Goal: Task Accomplishment & Management: Manage account settings

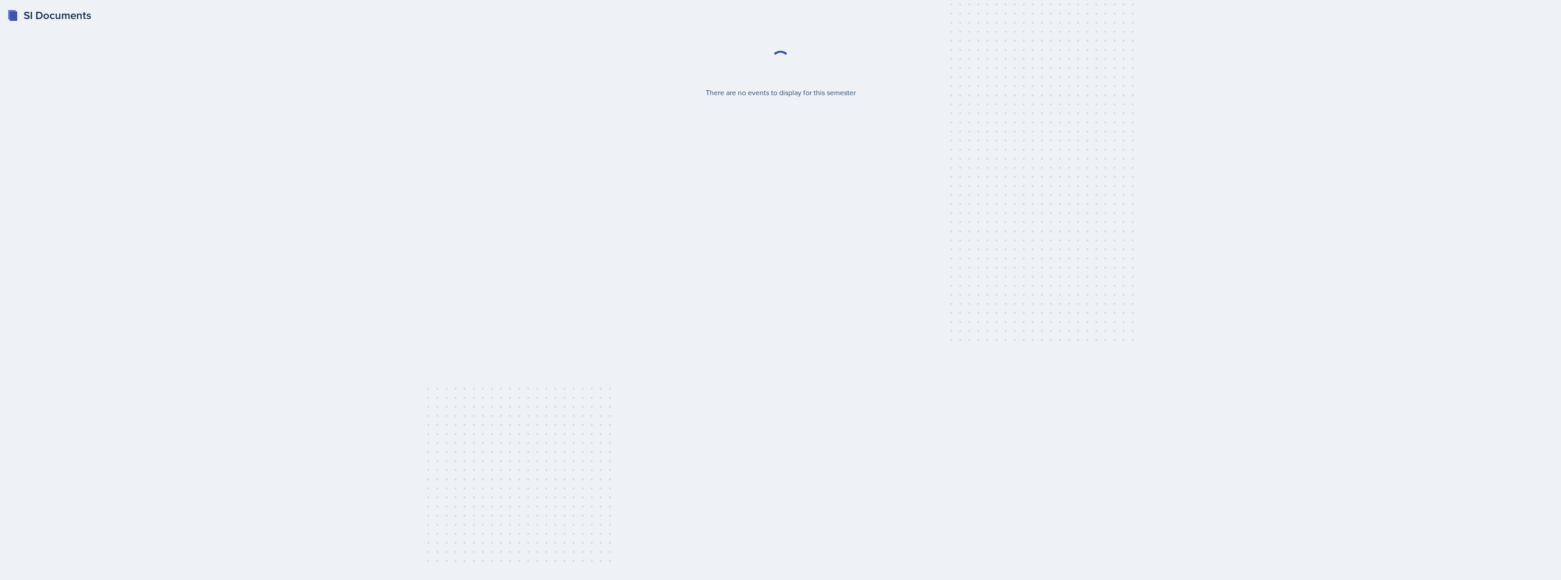
select select "2bed604d-1099-4043-b1bc-2365e8740244"
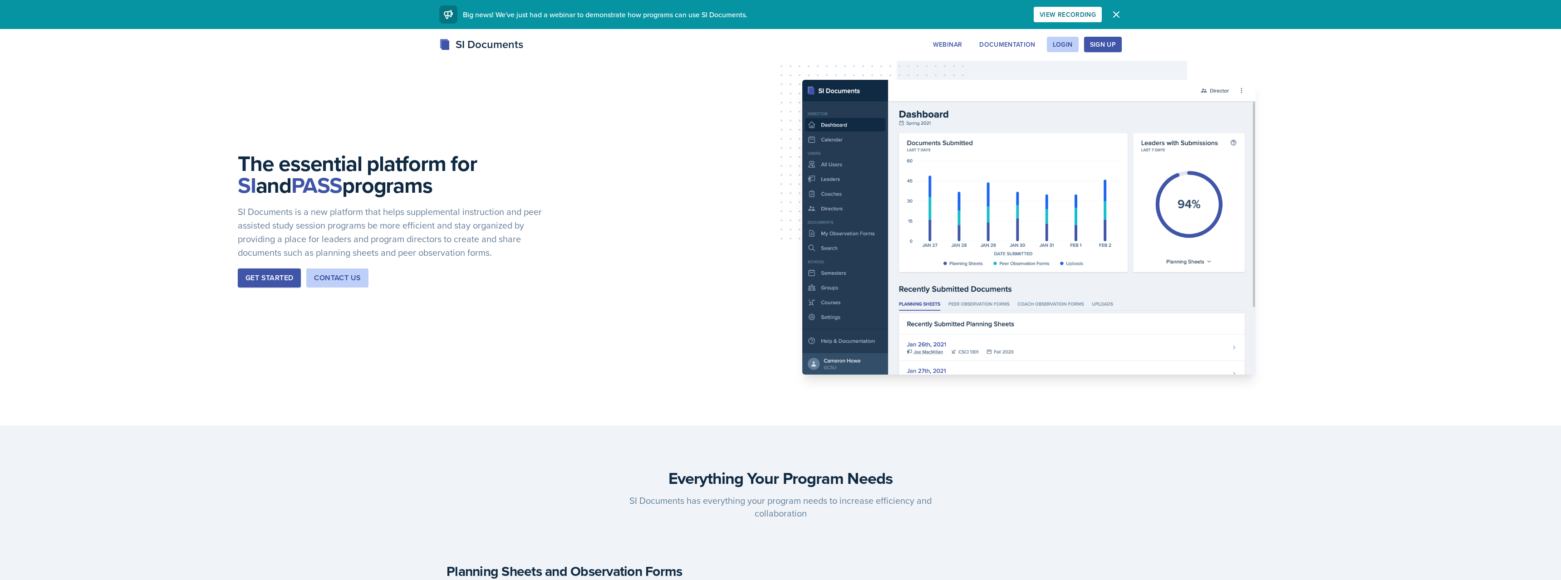
click at [1097, 44] on div "Sign Up" at bounding box center [1103, 44] width 26 height 7
click at [1069, 47] on div "Login" at bounding box center [1063, 44] width 20 height 7
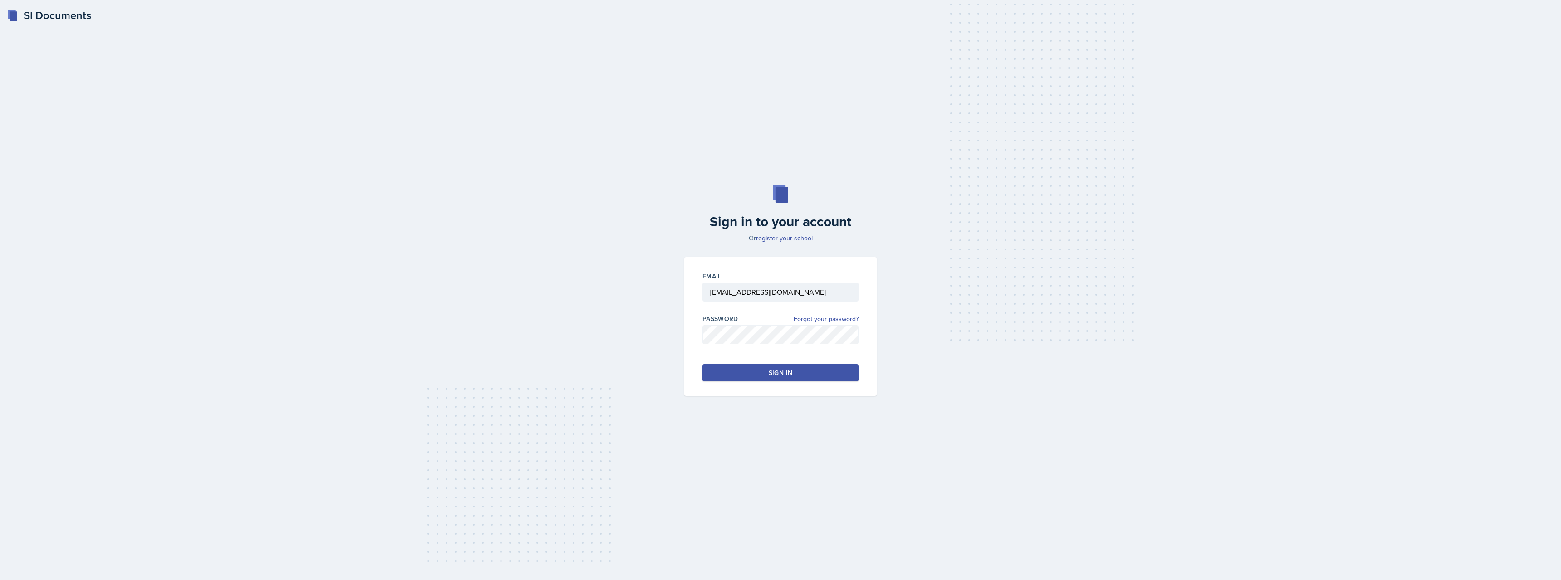
click at [769, 382] on div "Email [EMAIL_ADDRESS][DOMAIN_NAME] Password Forgot your password? Sign in" at bounding box center [780, 326] width 192 height 139
click at [771, 378] on button "Sign in" at bounding box center [780, 372] width 156 height 17
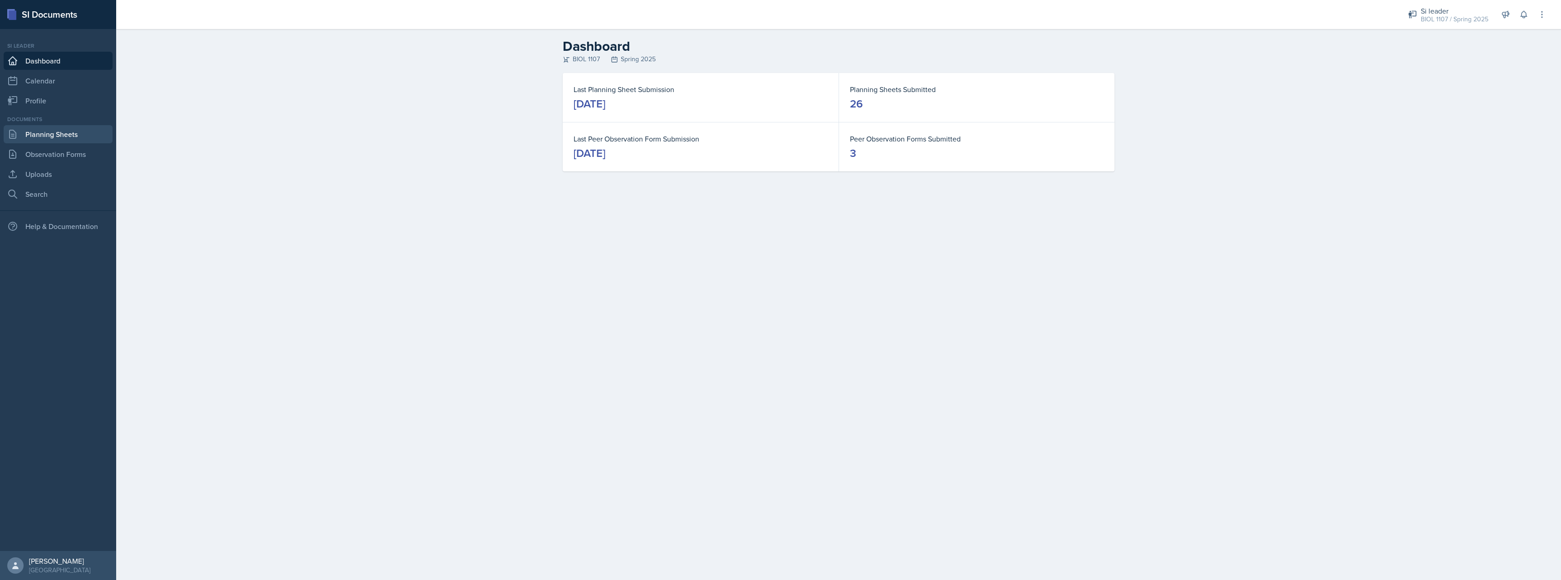
click at [41, 135] on link "Planning Sheets" at bounding box center [58, 134] width 109 height 18
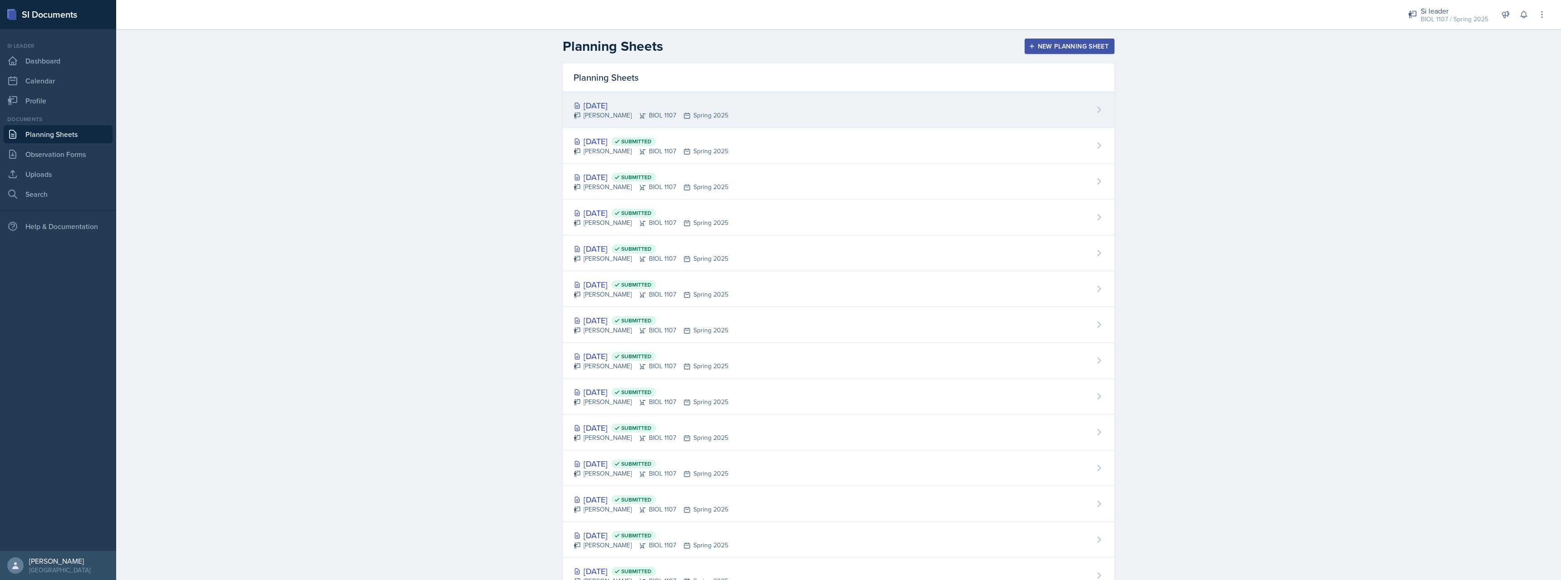
click at [682, 109] on div "[DATE]" at bounding box center [650, 105] width 155 height 12
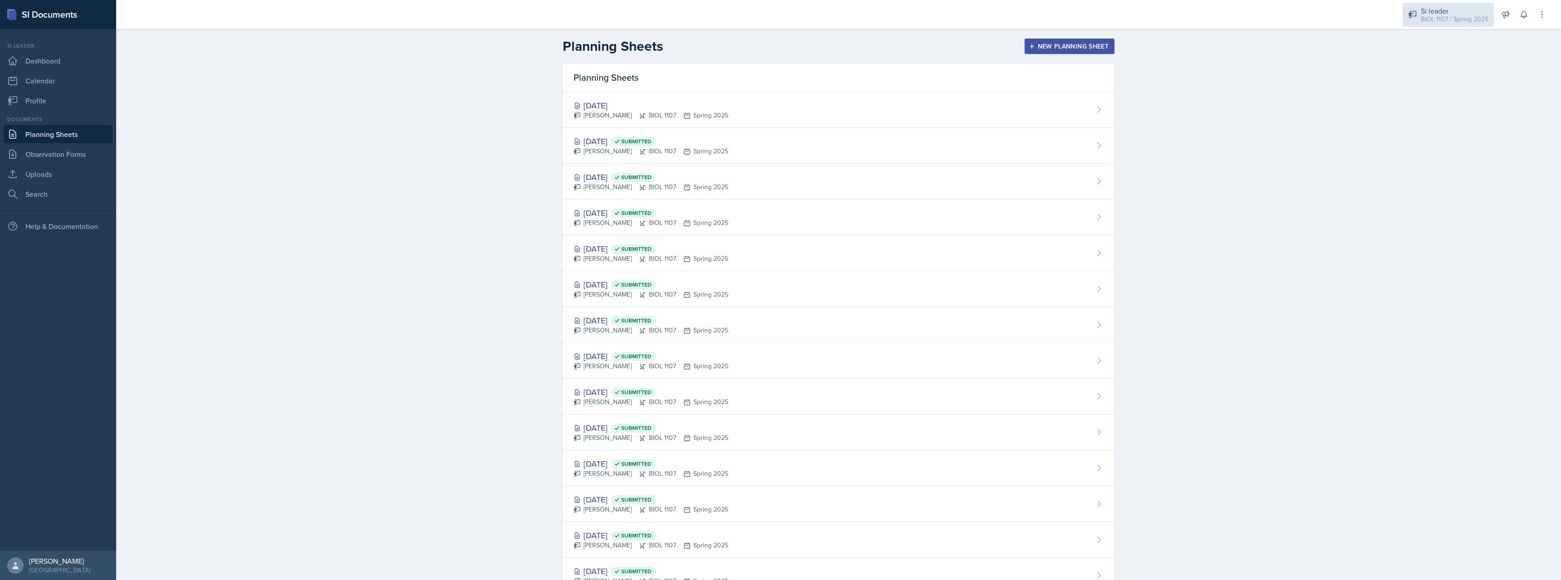
click at [1463, 18] on div "BIOL 1107 / Spring 2025" at bounding box center [1454, 20] width 68 height 10
click at [1454, 66] on div "Si leader" at bounding box center [1457, 67] width 58 height 11
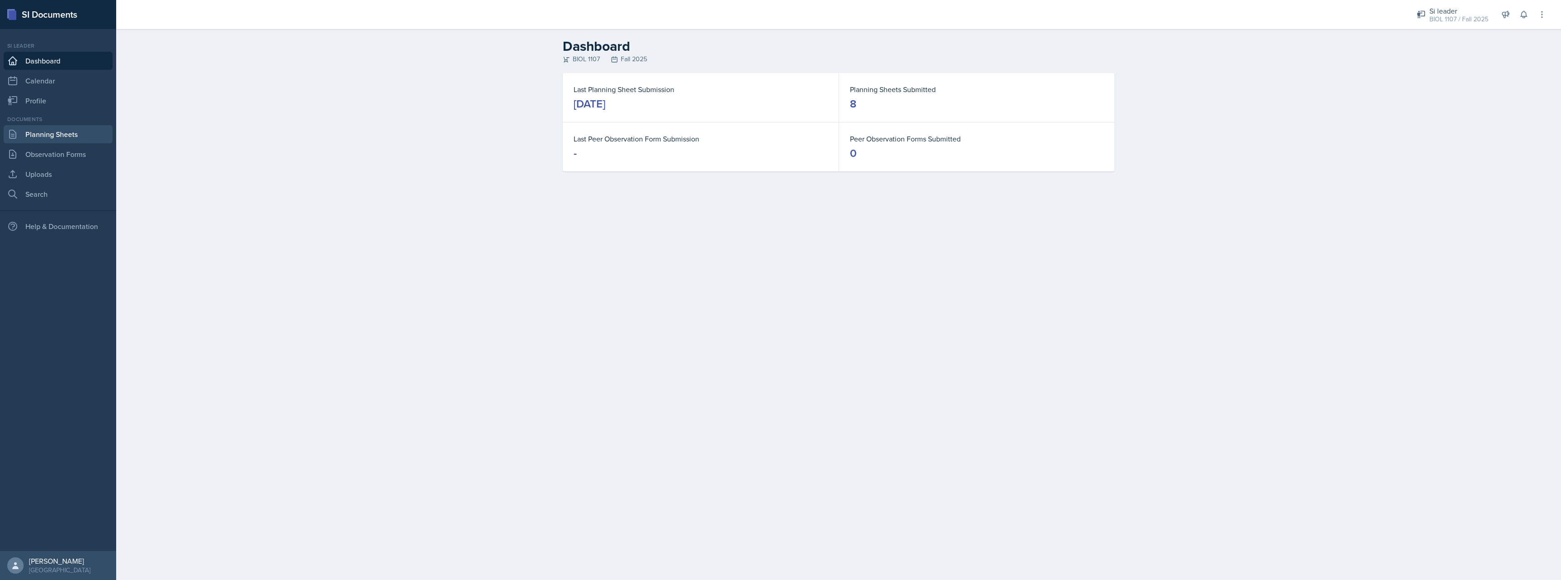
click at [69, 139] on link "Planning Sheets" at bounding box center [58, 134] width 109 height 18
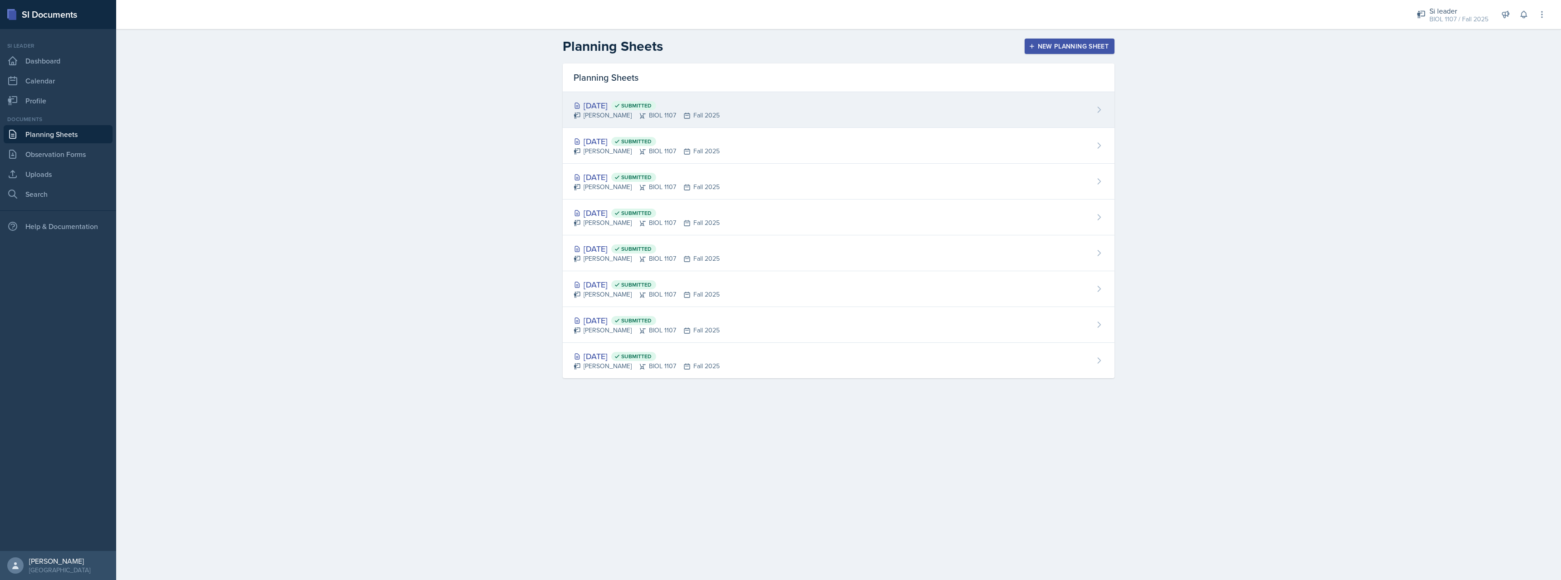
click at [813, 105] on div "[DATE] Submitted [PERSON_NAME] BIOL 1107 Fall 2025" at bounding box center [839, 110] width 552 height 36
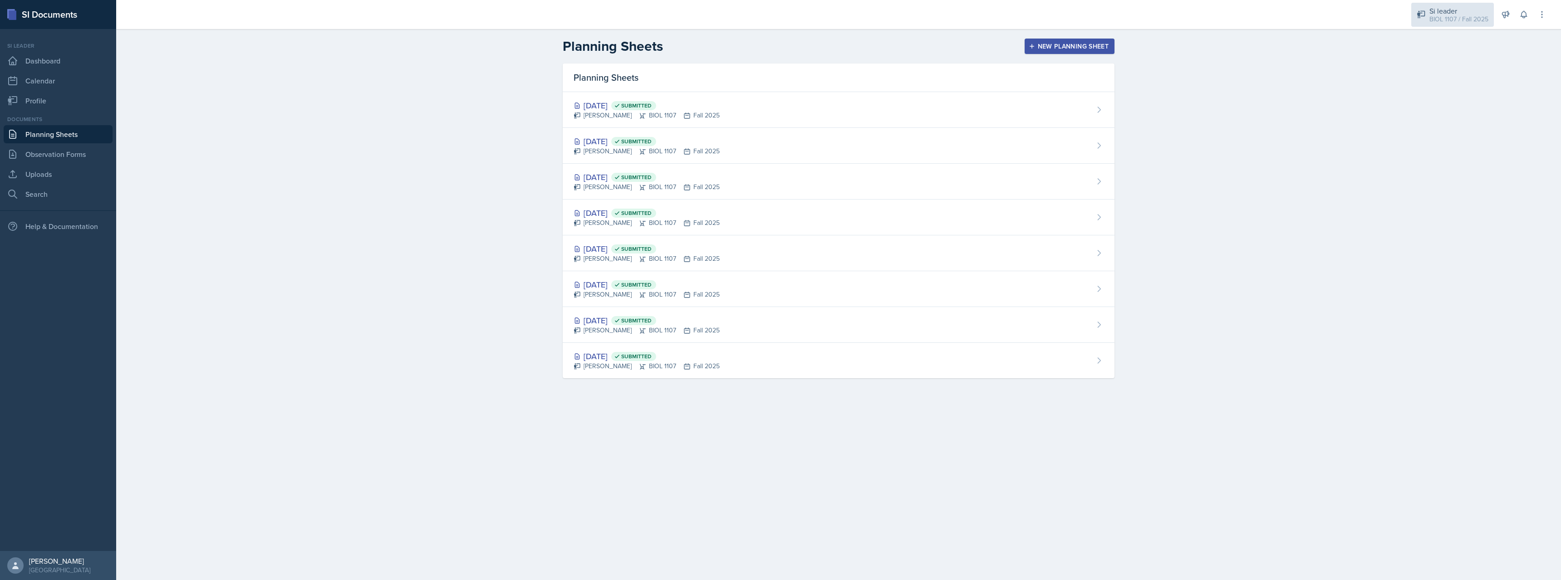
click at [1435, 14] on div "Si leader" at bounding box center [1458, 10] width 59 height 11
click at [1431, 51] on div "BIOL 1107 / Spring 2025" at bounding box center [1457, 50] width 58 height 10
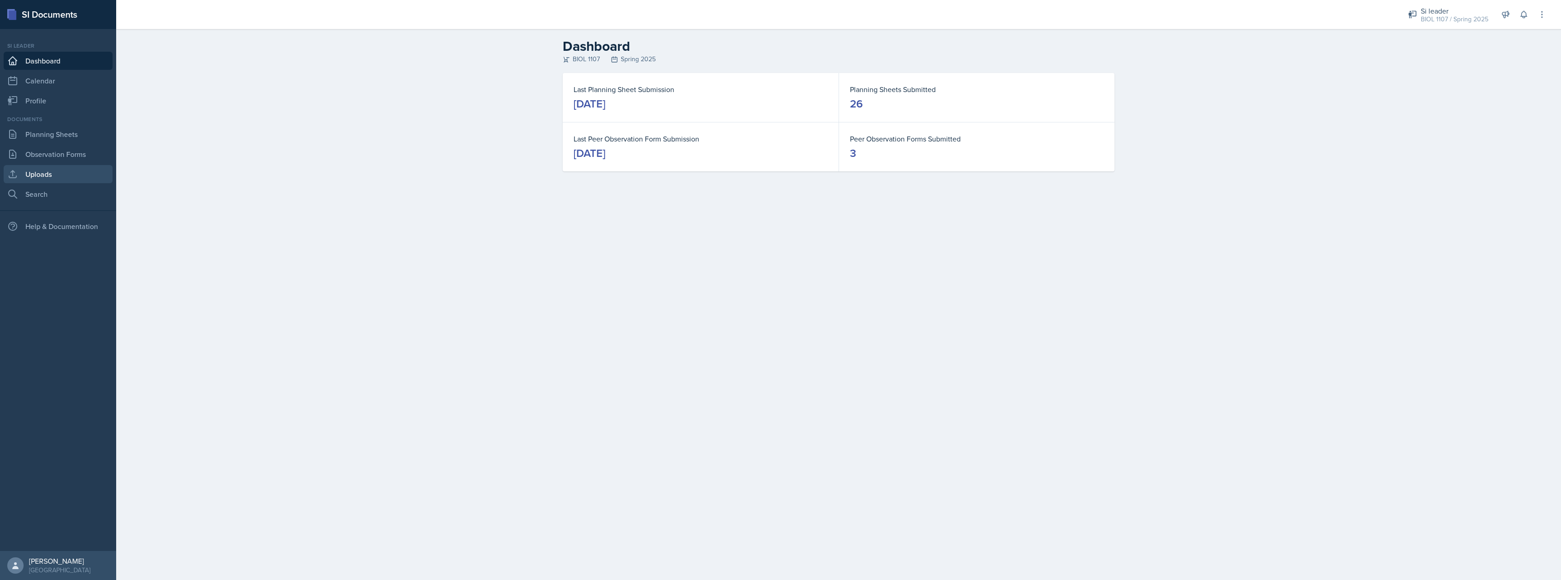
click at [53, 169] on link "Uploads" at bounding box center [58, 174] width 109 height 18
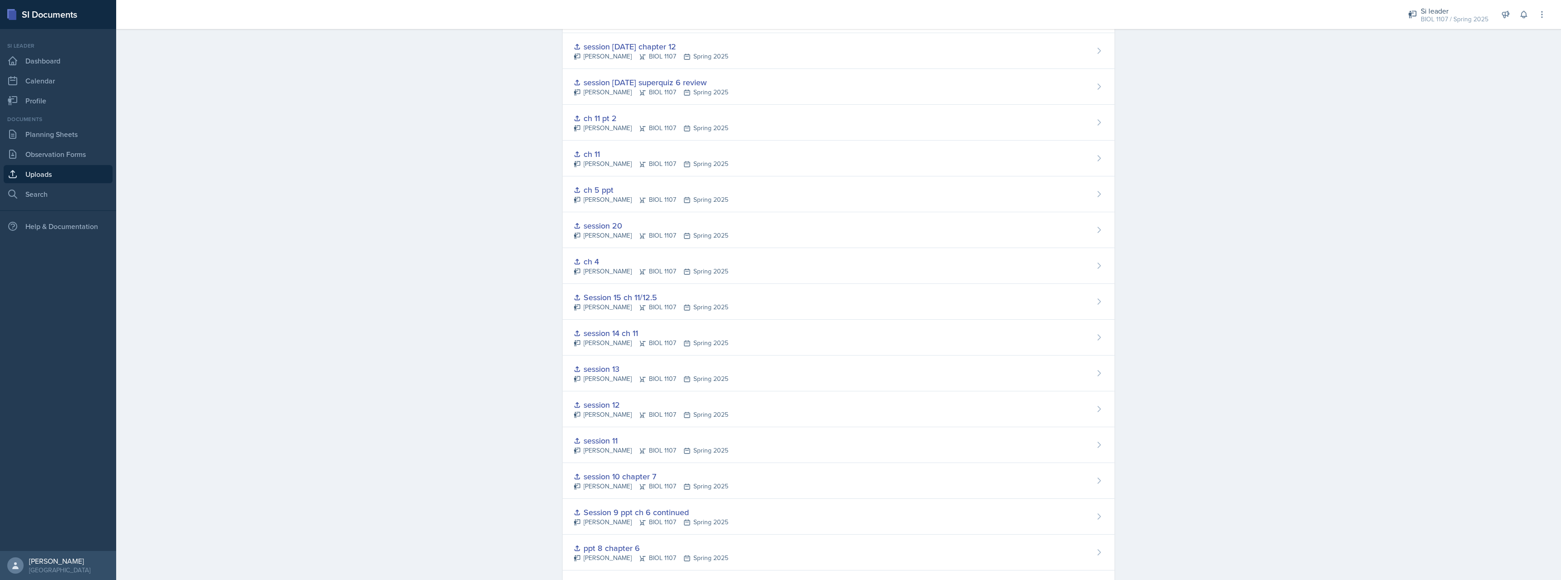
scroll to position [240, 0]
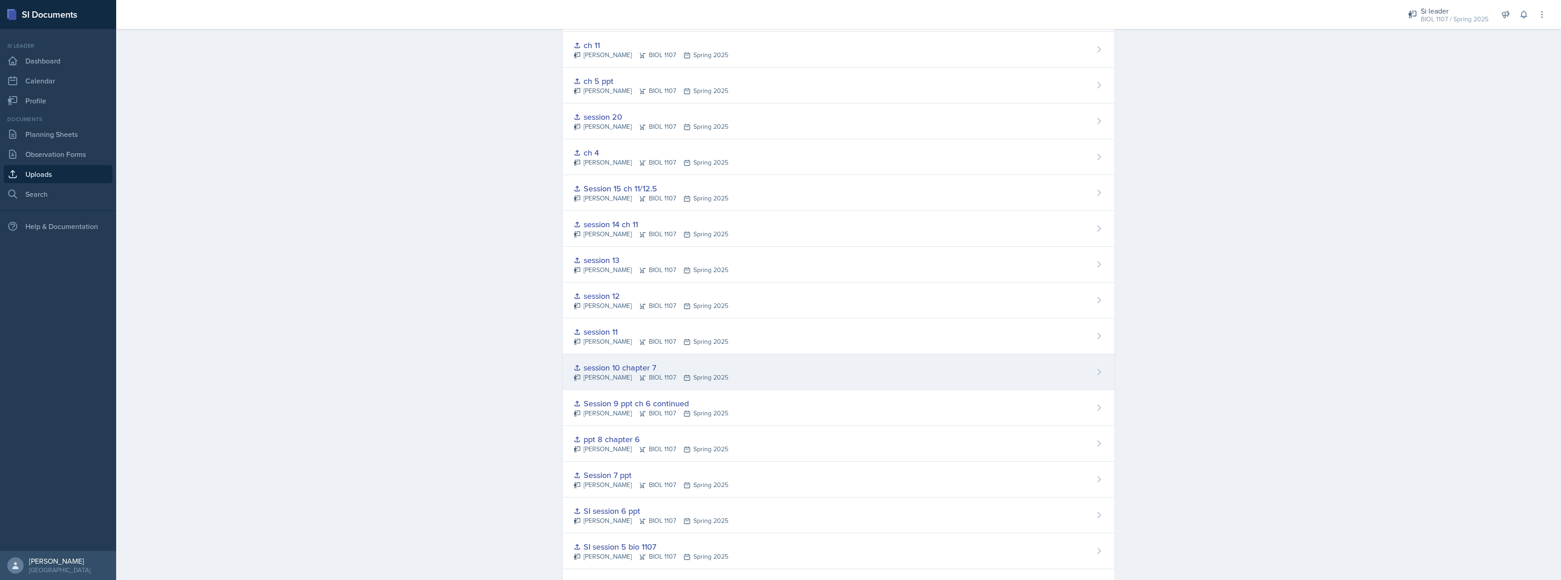
click at [770, 377] on div "session 10 chapter 7 [PERSON_NAME] BIOL 1107 Spring 2025" at bounding box center [839, 372] width 552 height 36
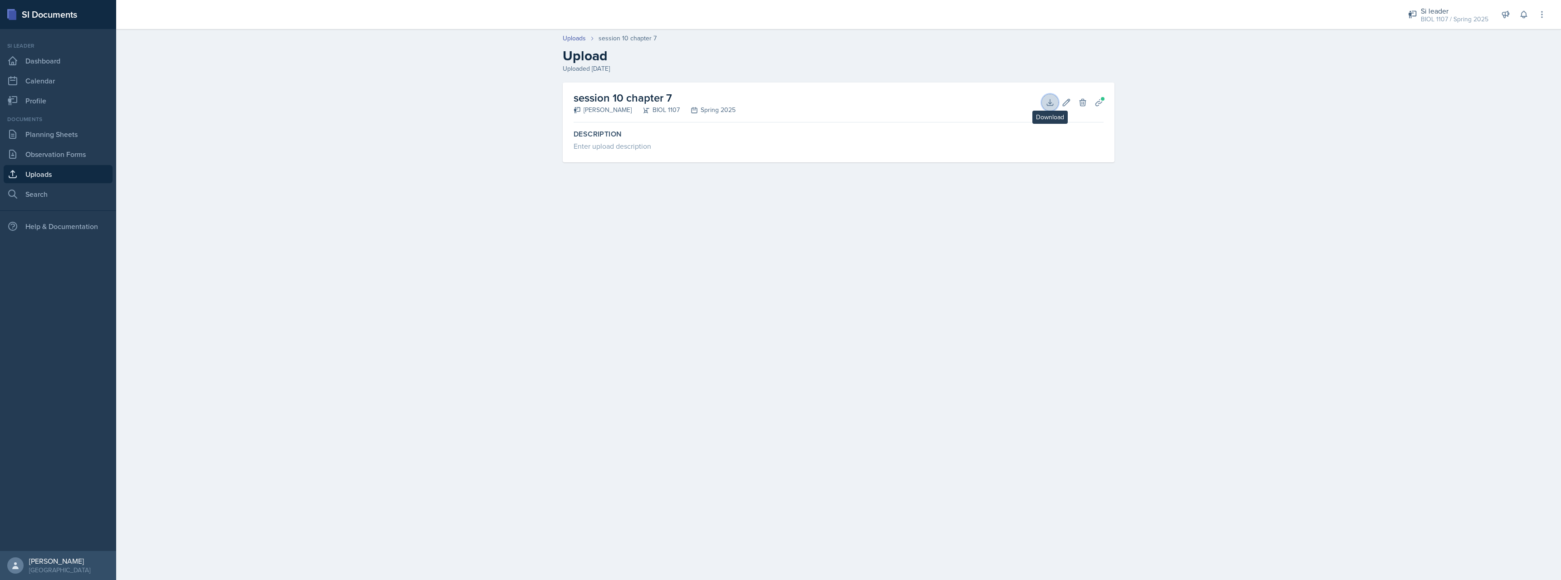
click at [1049, 98] on icon at bounding box center [1049, 102] width 9 height 9
click at [1449, 21] on div "BIOL 1107 / Spring 2025" at bounding box center [1454, 20] width 68 height 10
click at [1449, 67] on div "Si leader" at bounding box center [1457, 67] width 58 height 11
